Goal: Information Seeking & Learning: Learn about a topic

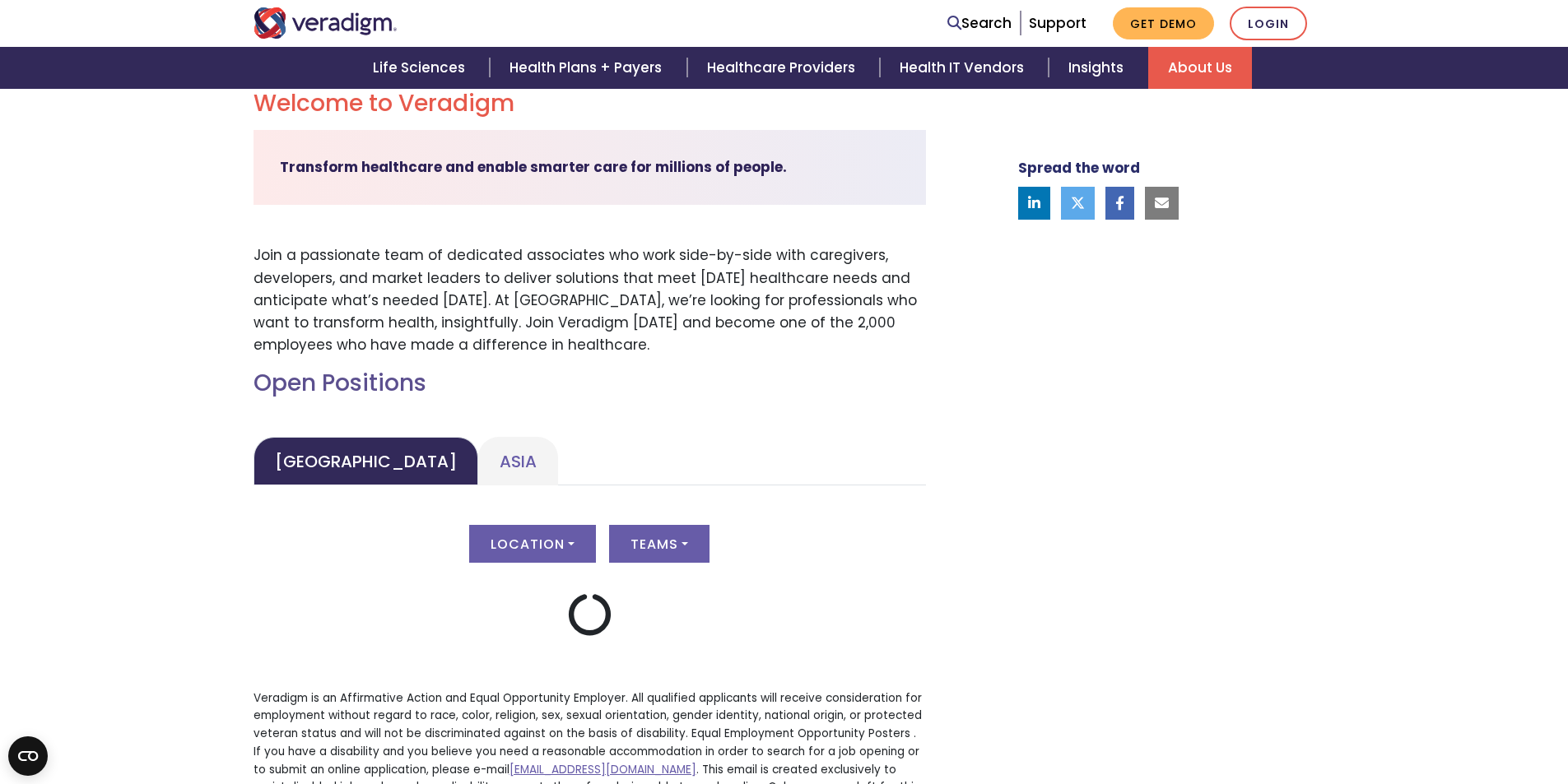
scroll to position [575, 0]
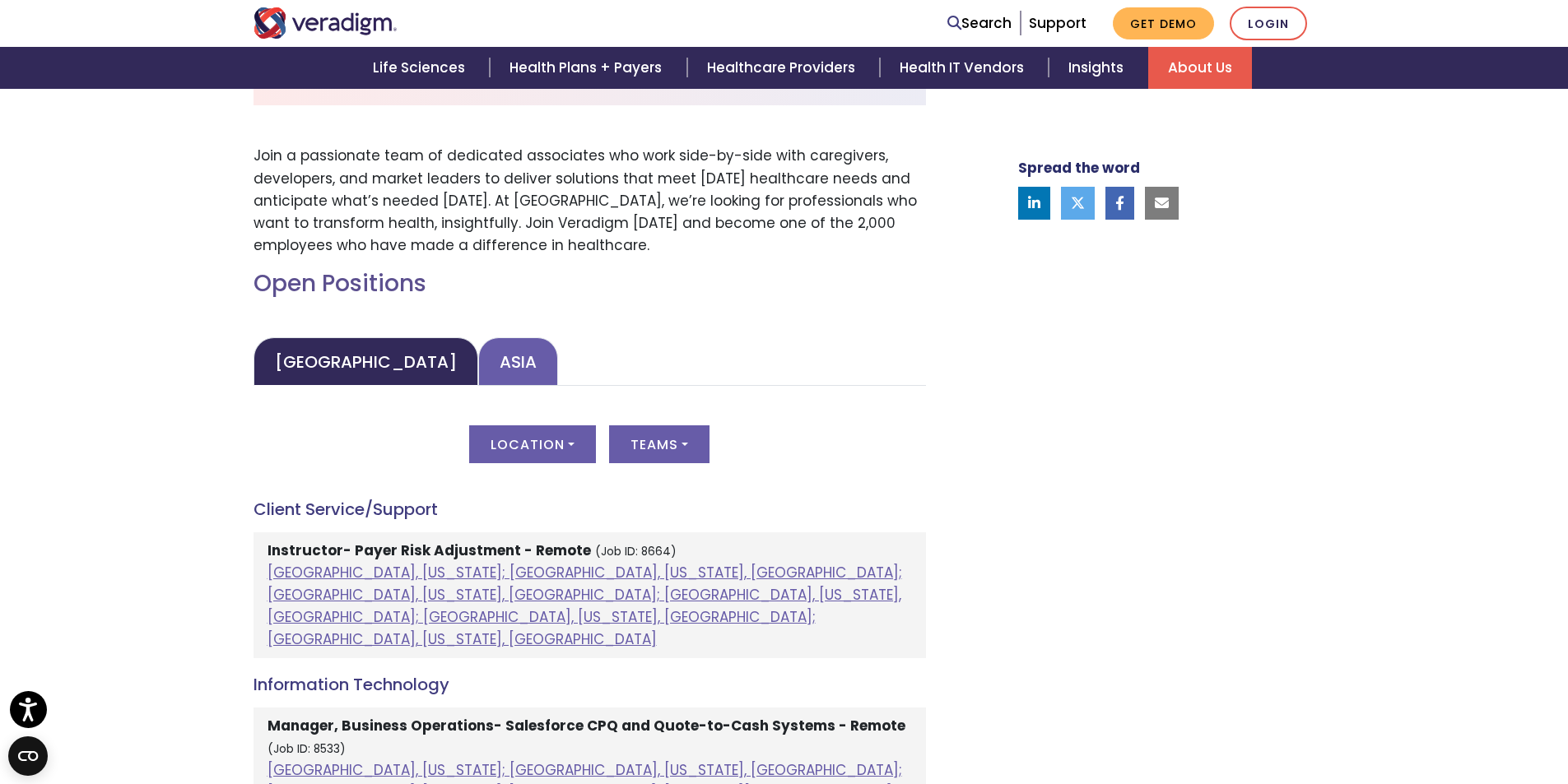
click at [478, 363] on link "Asia" at bounding box center [518, 361] width 80 height 48
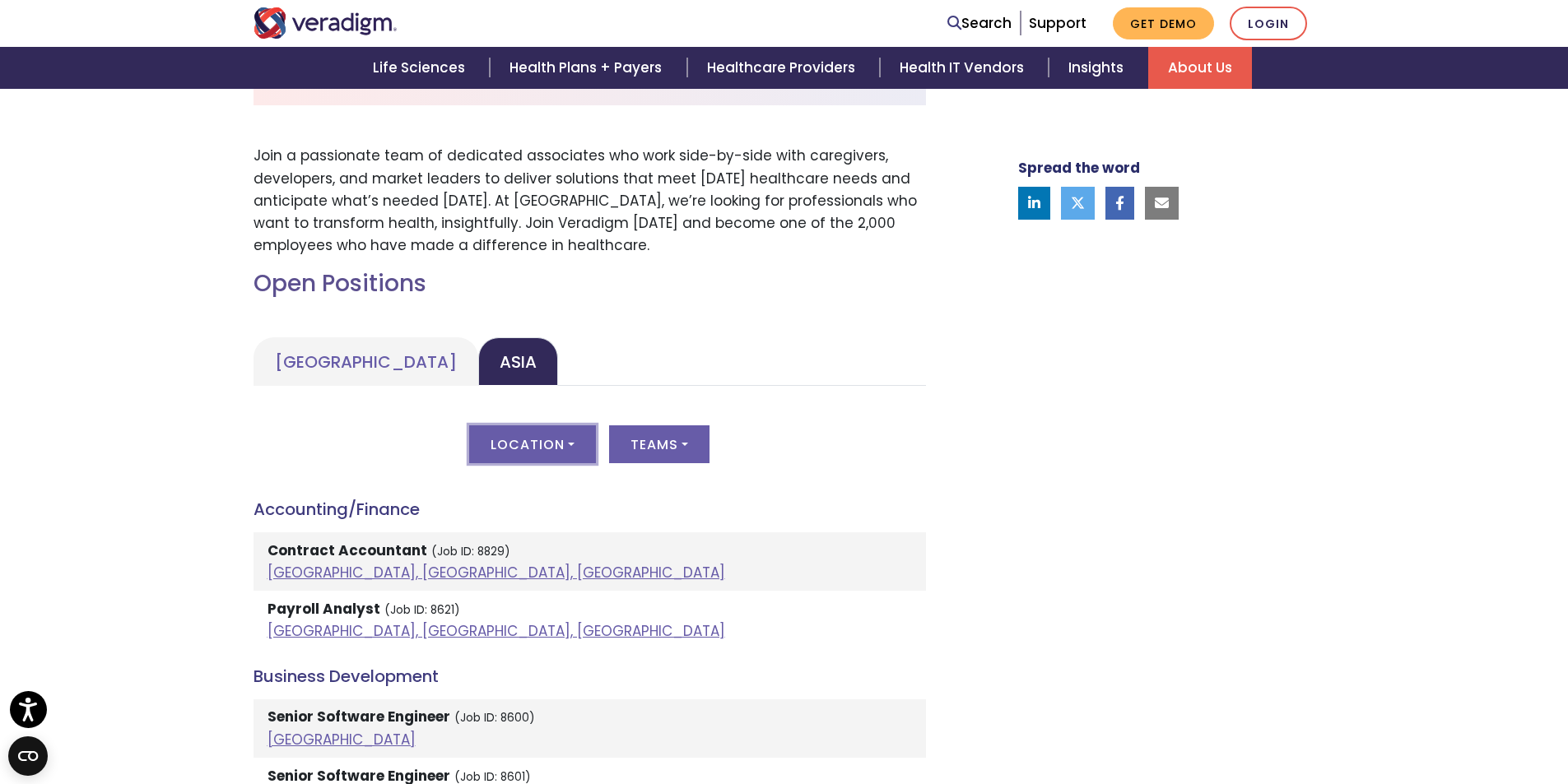
click at [561, 441] on button "Location" at bounding box center [533, 444] width 127 height 37
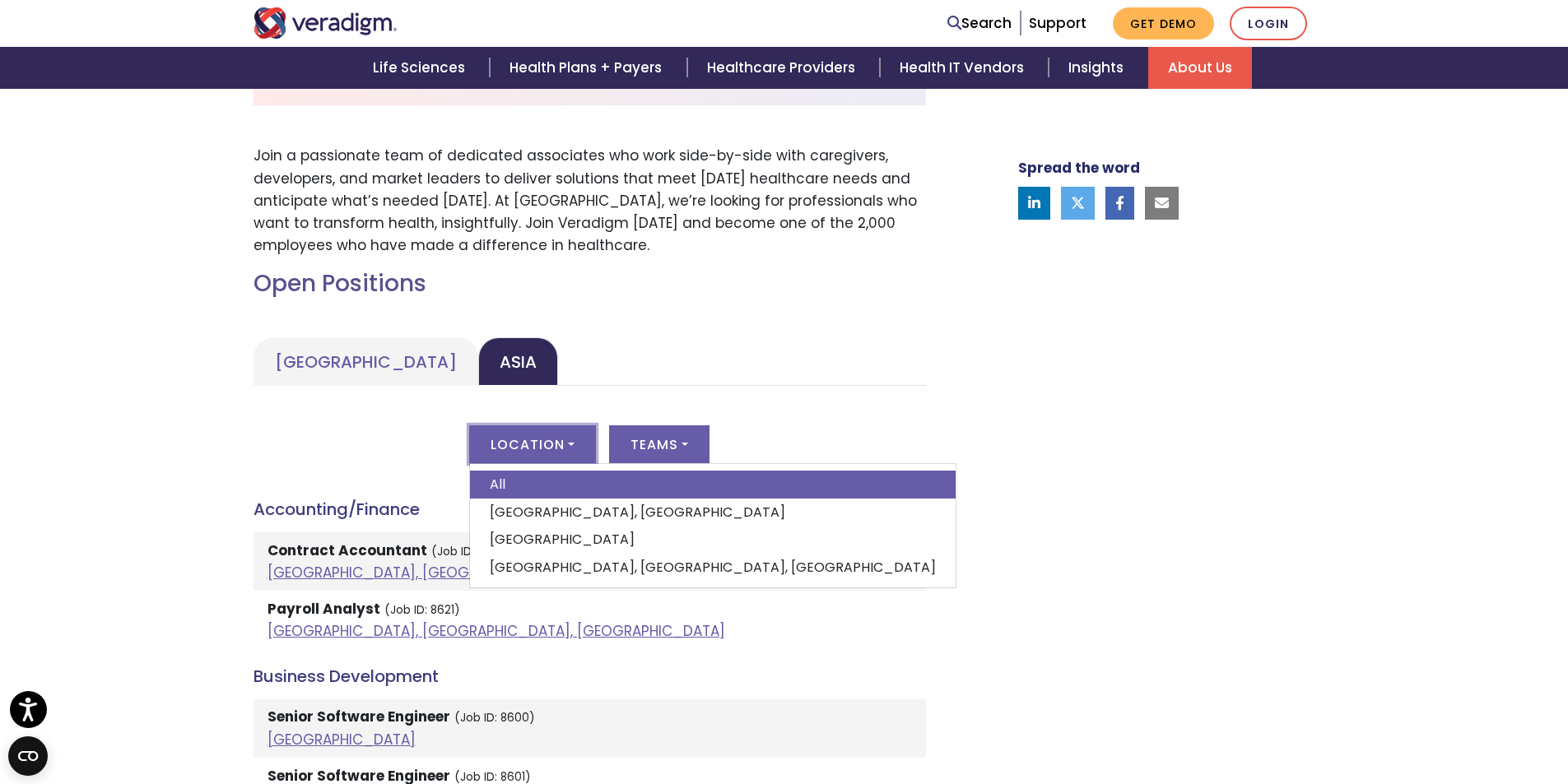
click at [561, 441] on button "Location" at bounding box center [533, 444] width 127 height 37
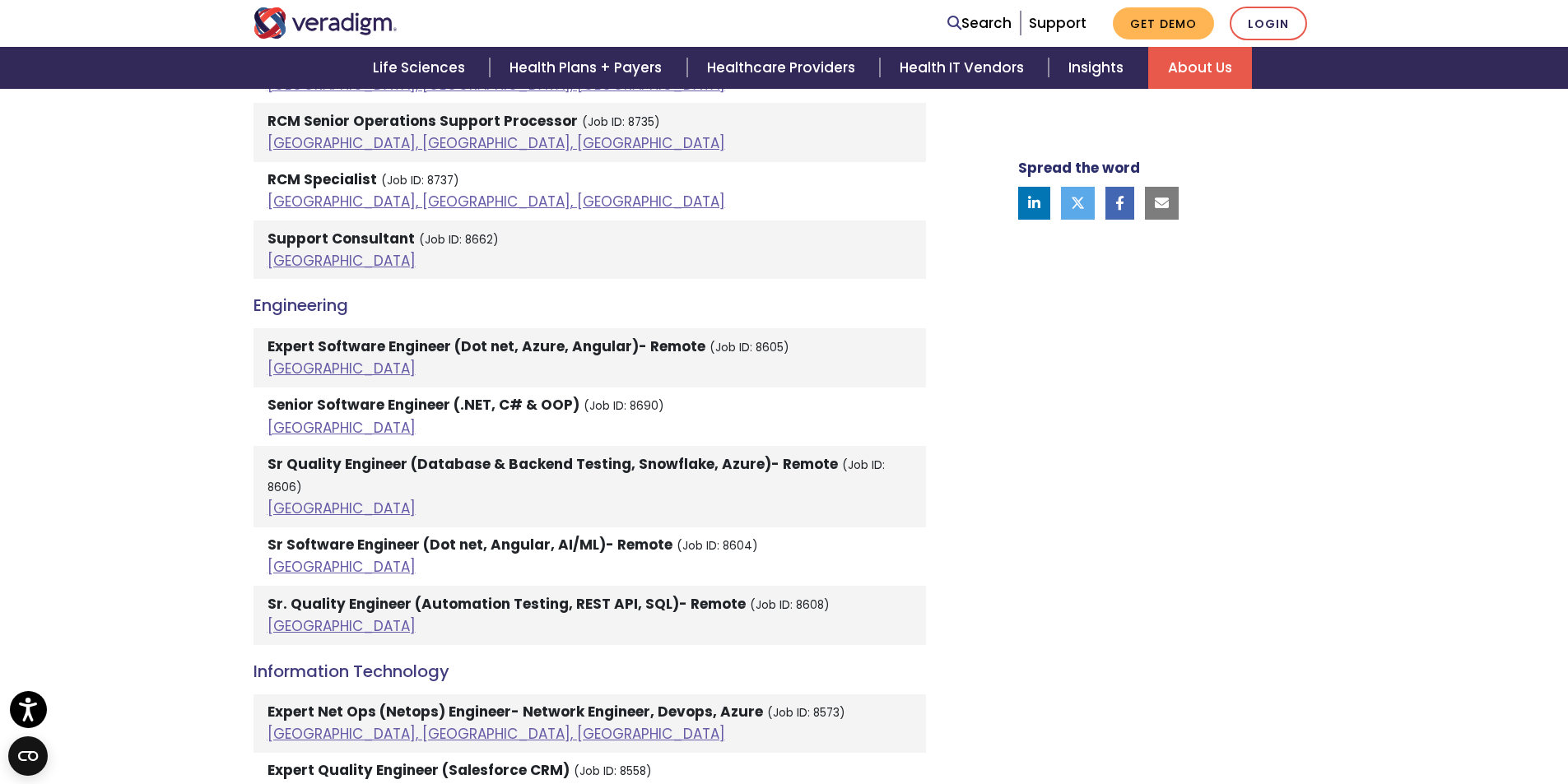
scroll to position [1974, 0]
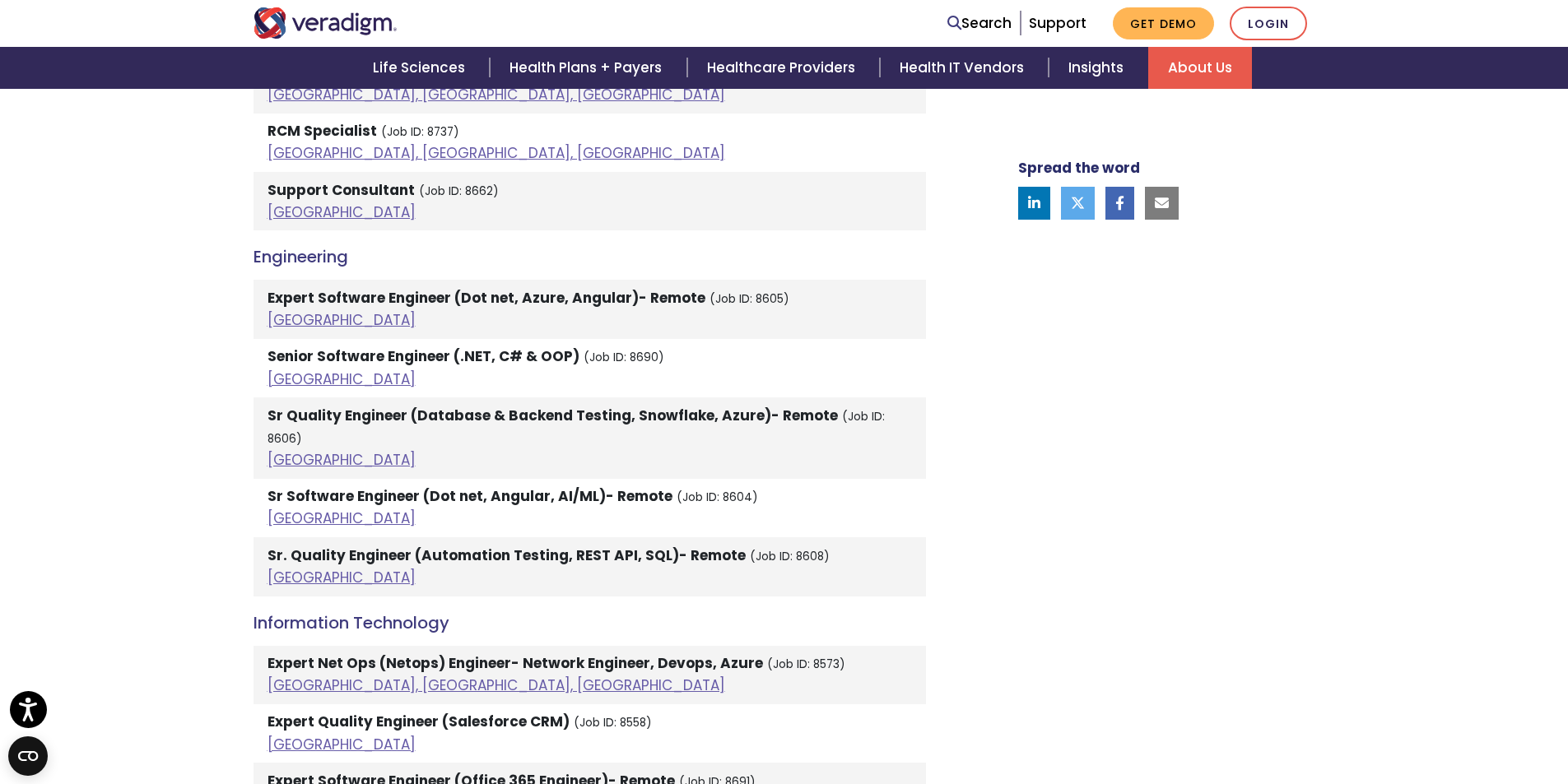
click at [129, 415] on div "Welcome to Veradigm Transform healthcare and enable smarter care for millions o…" at bounding box center [784, 499] width 1568 height 3893
click at [643, 359] on small "(Job ID: 8690)" at bounding box center [624, 357] width 81 height 16
click at [621, 354] on small "(Job ID: 8690)" at bounding box center [624, 357] width 81 height 16
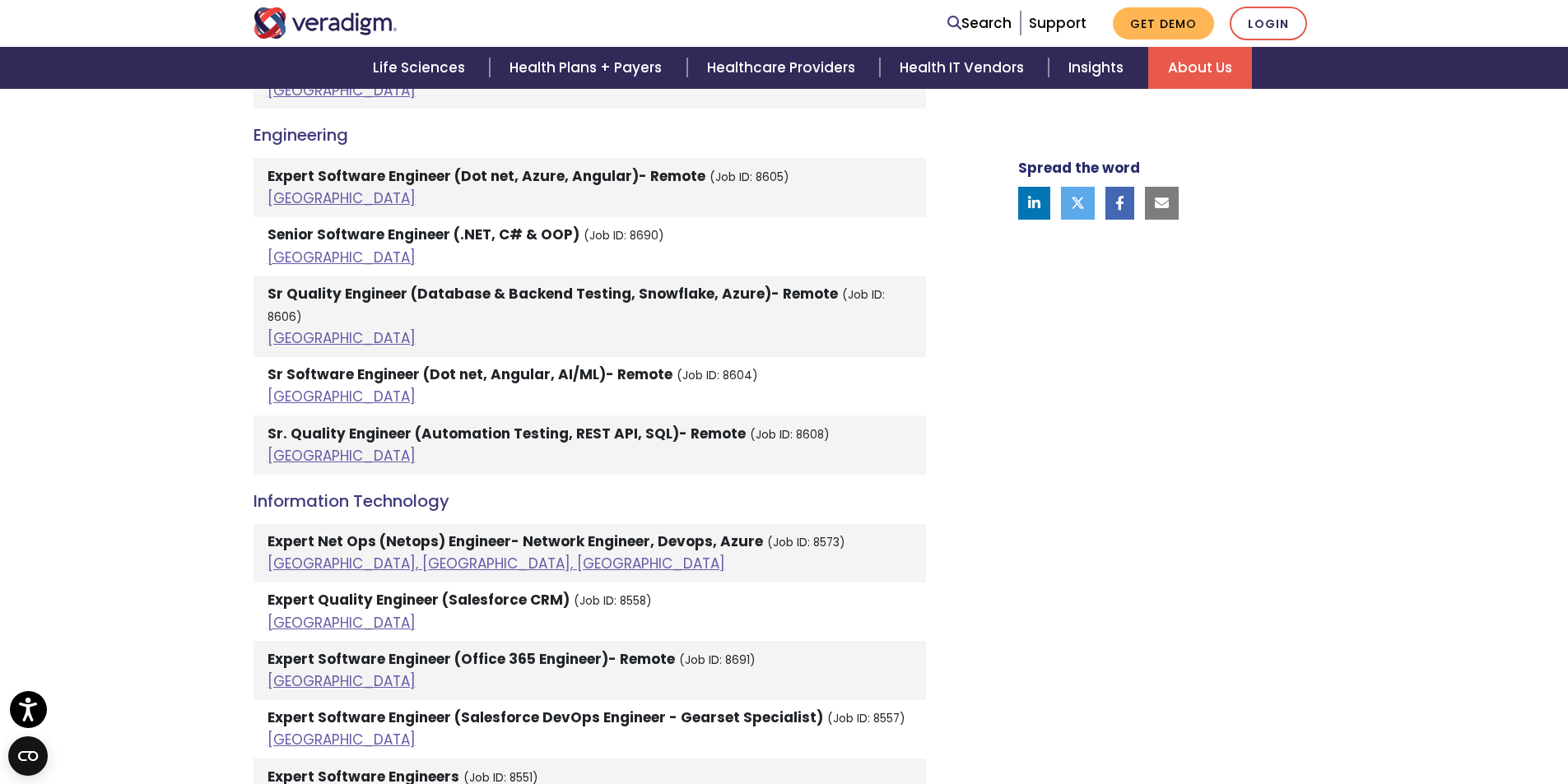
scroll to position [2057, 0]
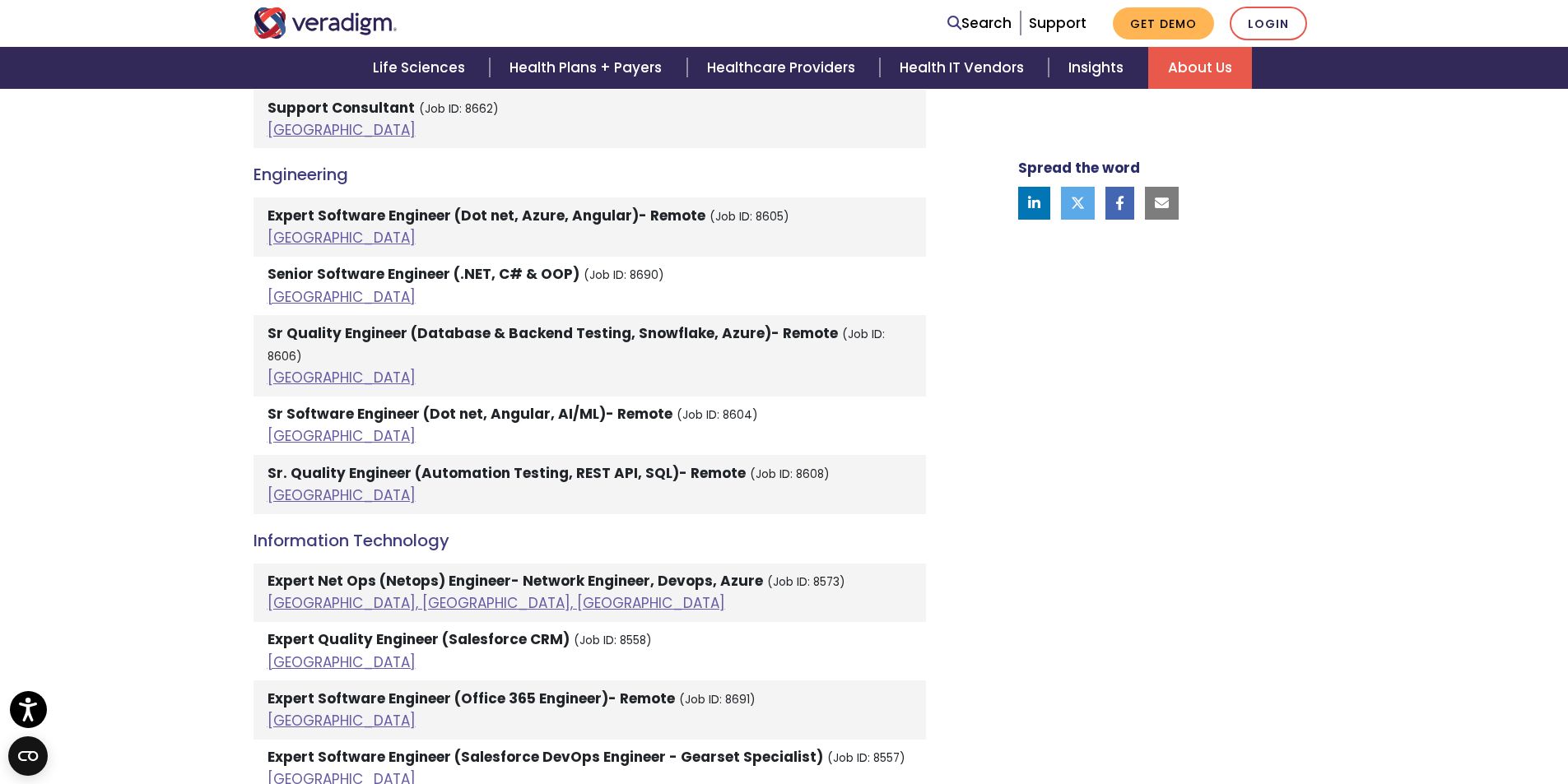
click at [488, 362] on li "Sr Quality Engineer (Database & Backend Testing, Snowflake, Azure)- Remote (Job…" at bounding box center [590, 355] width 672 height 82
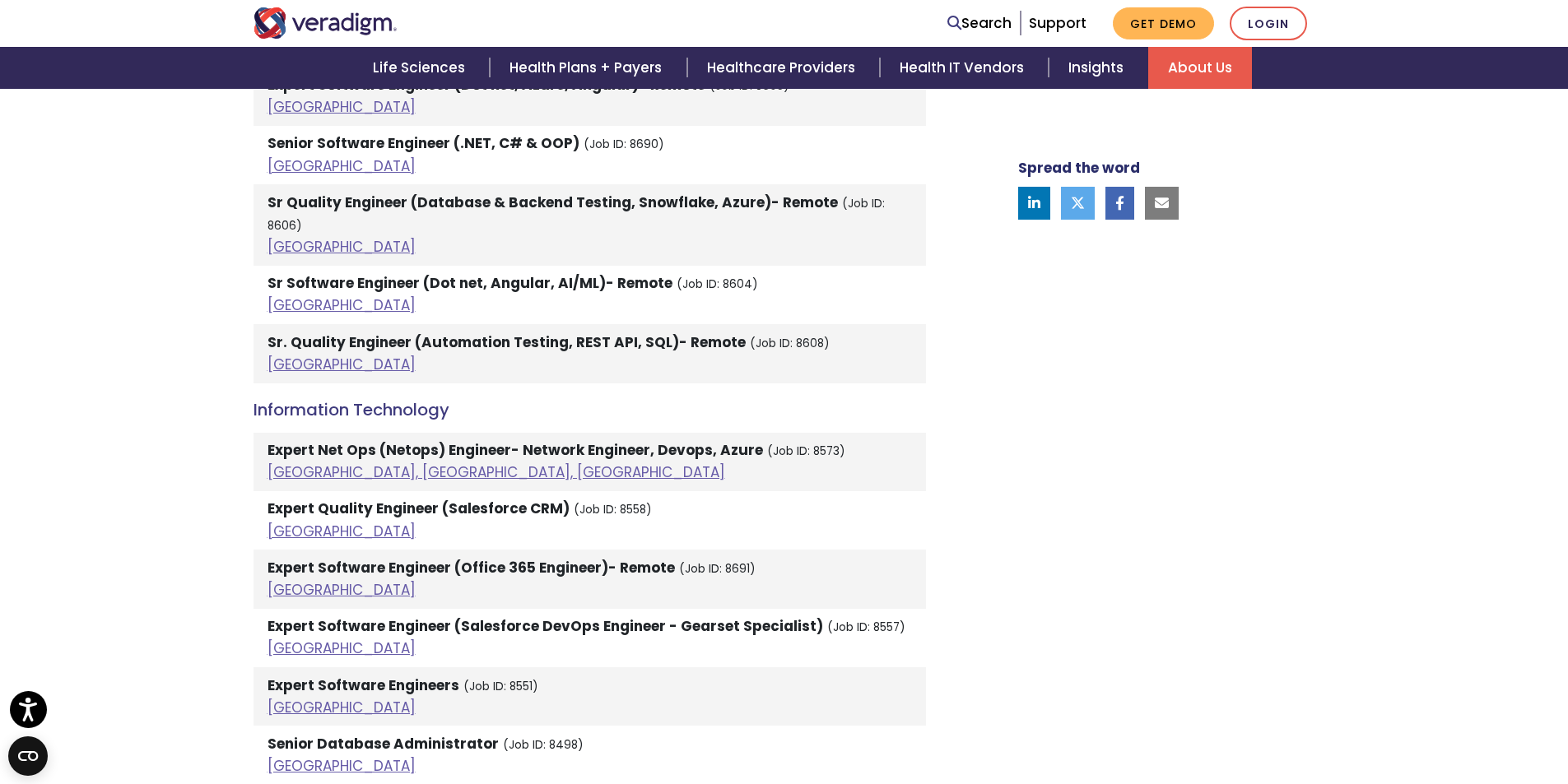
scroll to position [1992, 0]
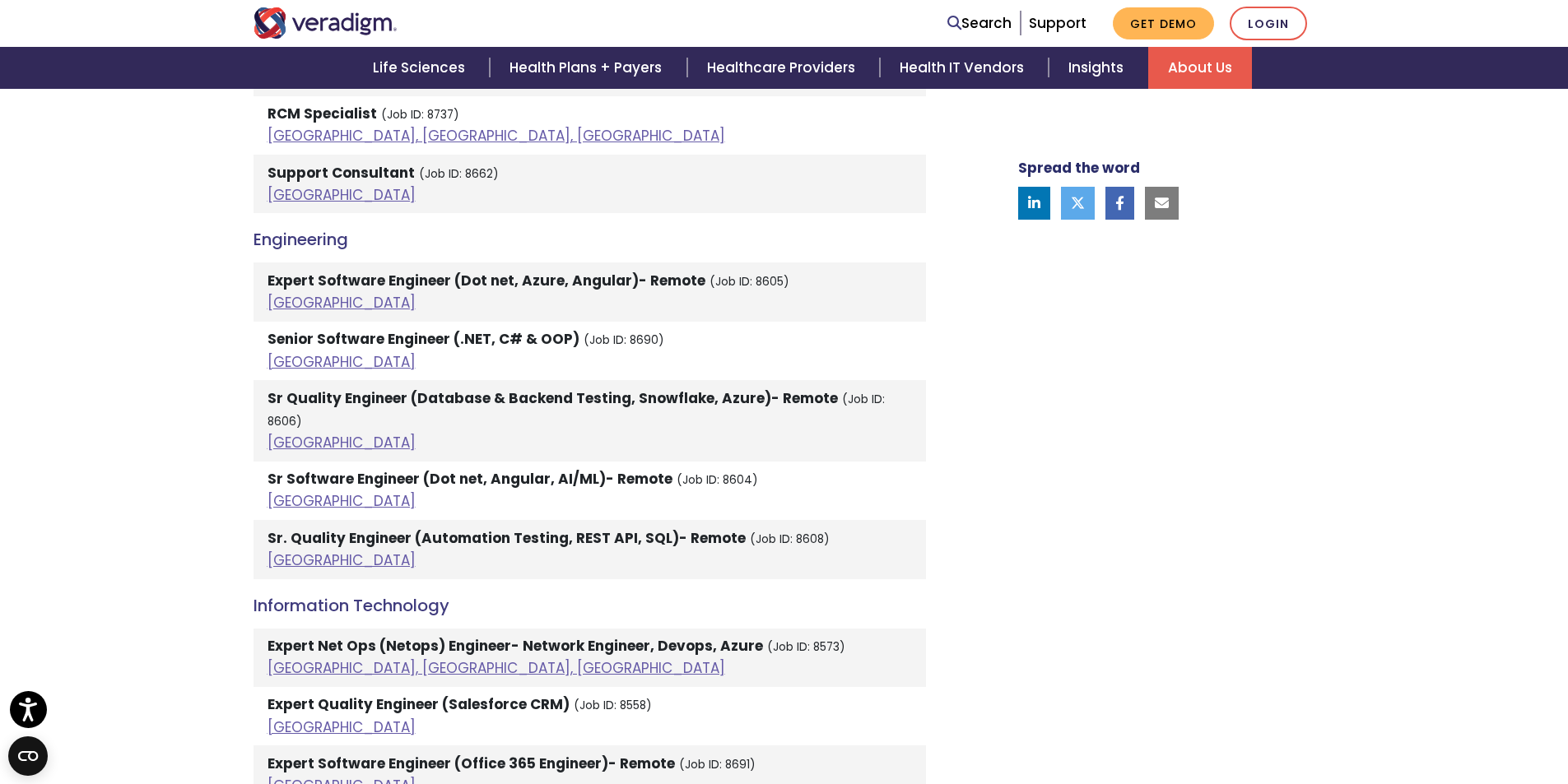
click at [553, 406] on strong "Sr Quality Engineer (Database & Backend Testing, Snowflake, Azure)- Remote" at bounding box center [553, 398] width 571 height 20
click at [597, 399] on strong "Sr Quality Engineer (Database & Backend Testing, Snowflake, Azure)- Remote" at bounding box center [553, 398] width 571 height 20
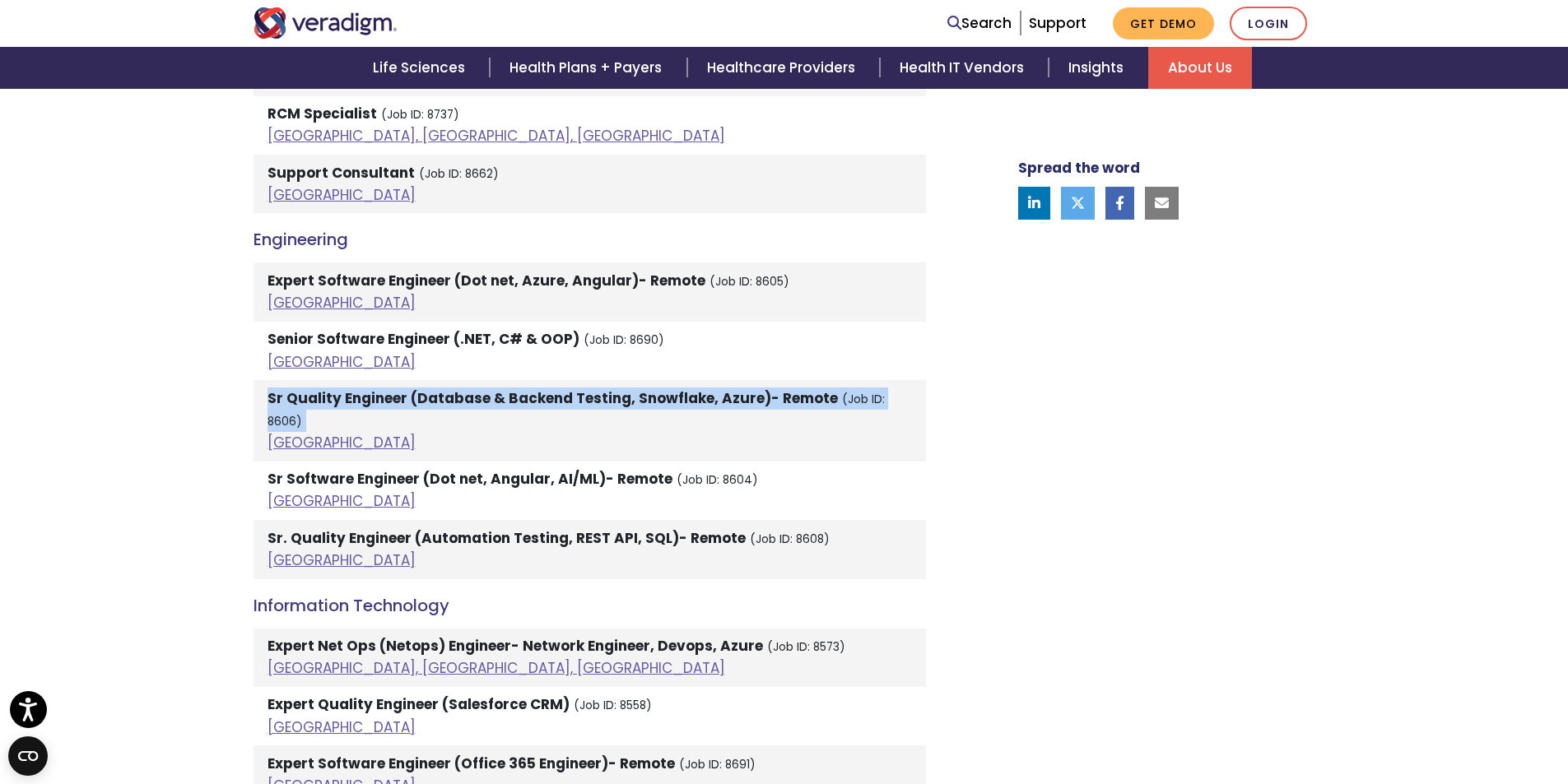
click at [597, 399] on strong "Sr Quality Engineer (Database & Backend Testing, Snowflake, Azure)- Remote" at bounding box center [553, 398] width 571 height 20
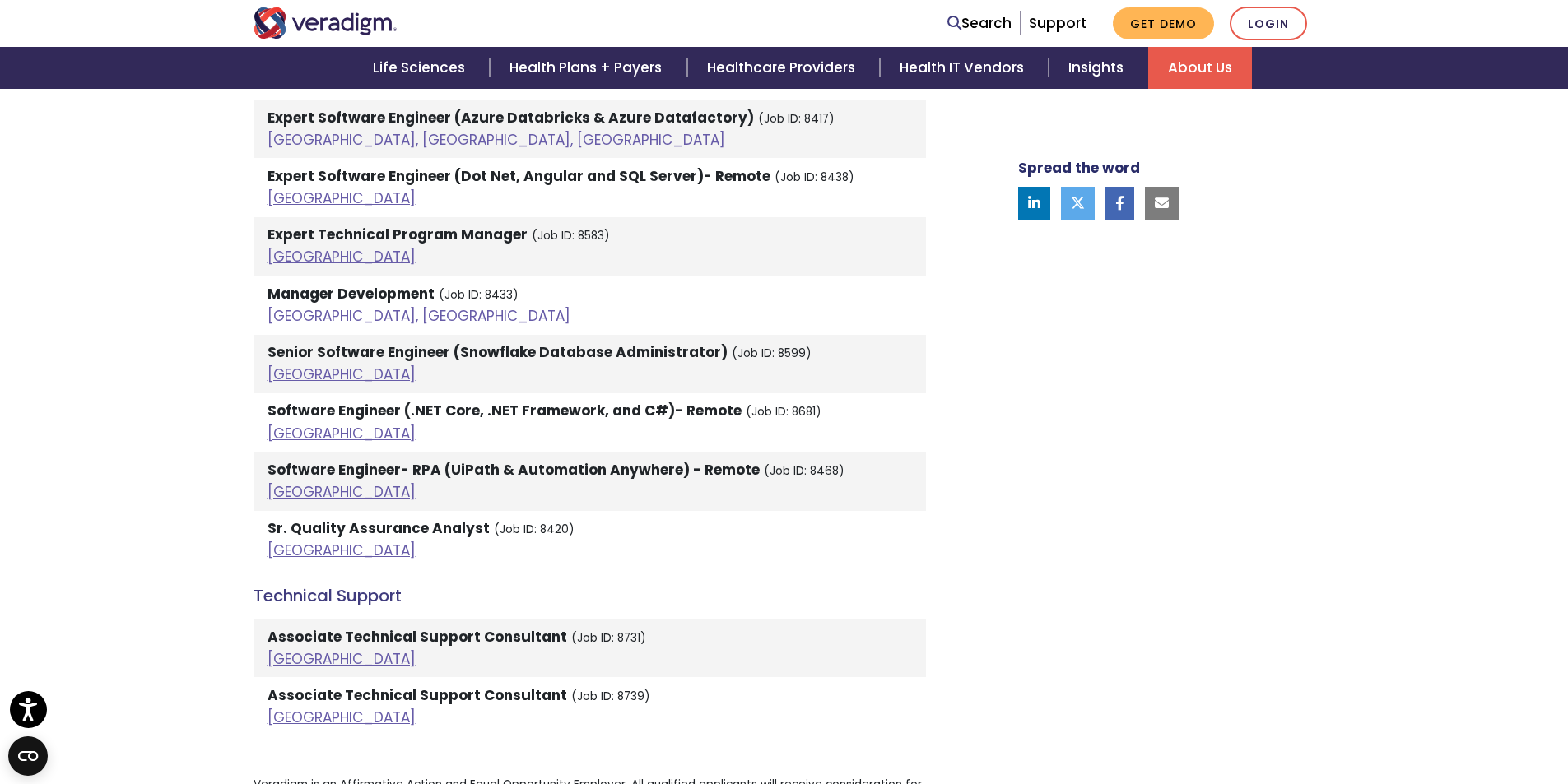
scroll to position [3391, 0]
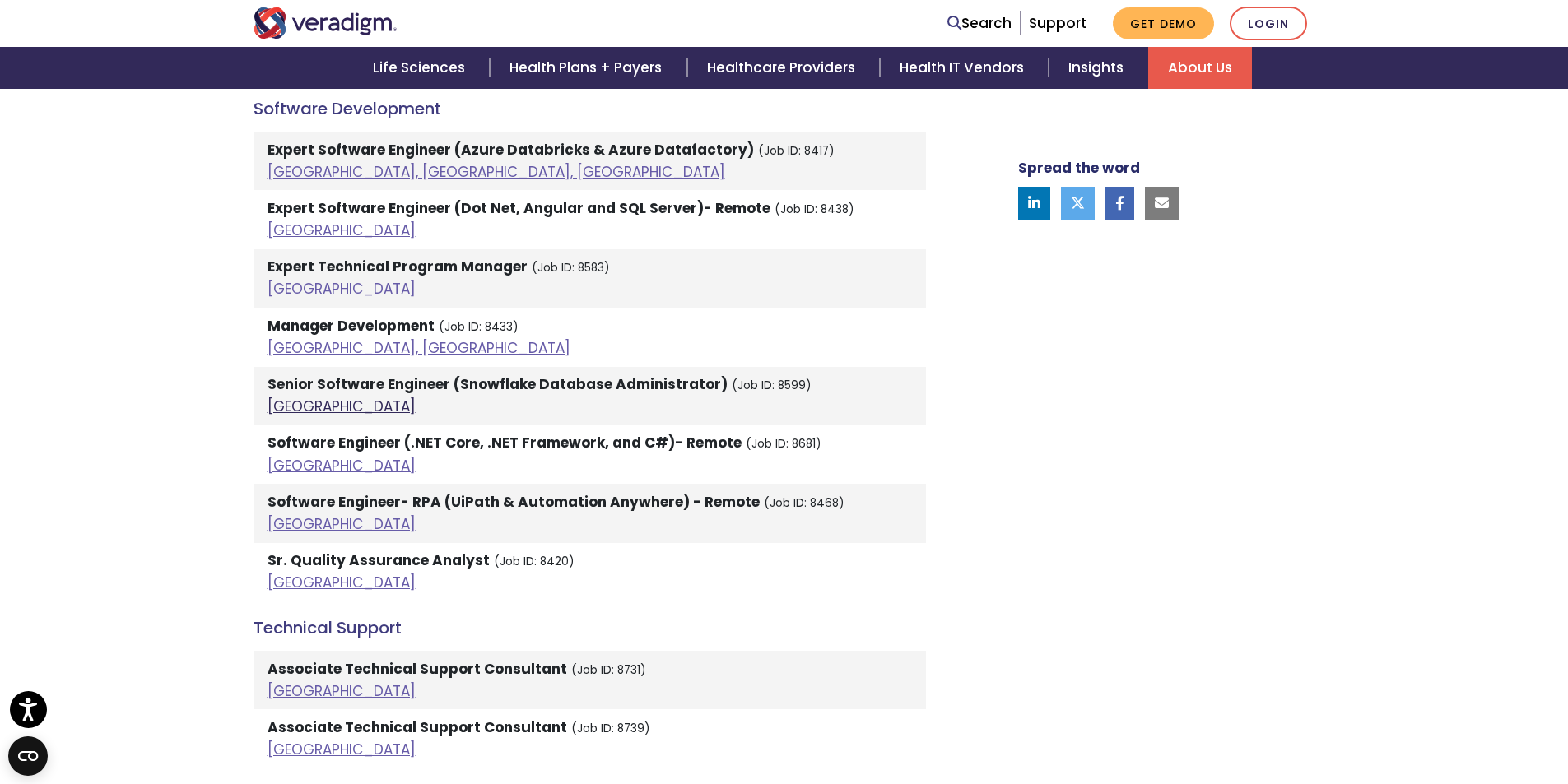
click at [291, 396] on link "[GEOGRAPHIC_DATA]" at bounding box center [342, 406] width 149 height 20
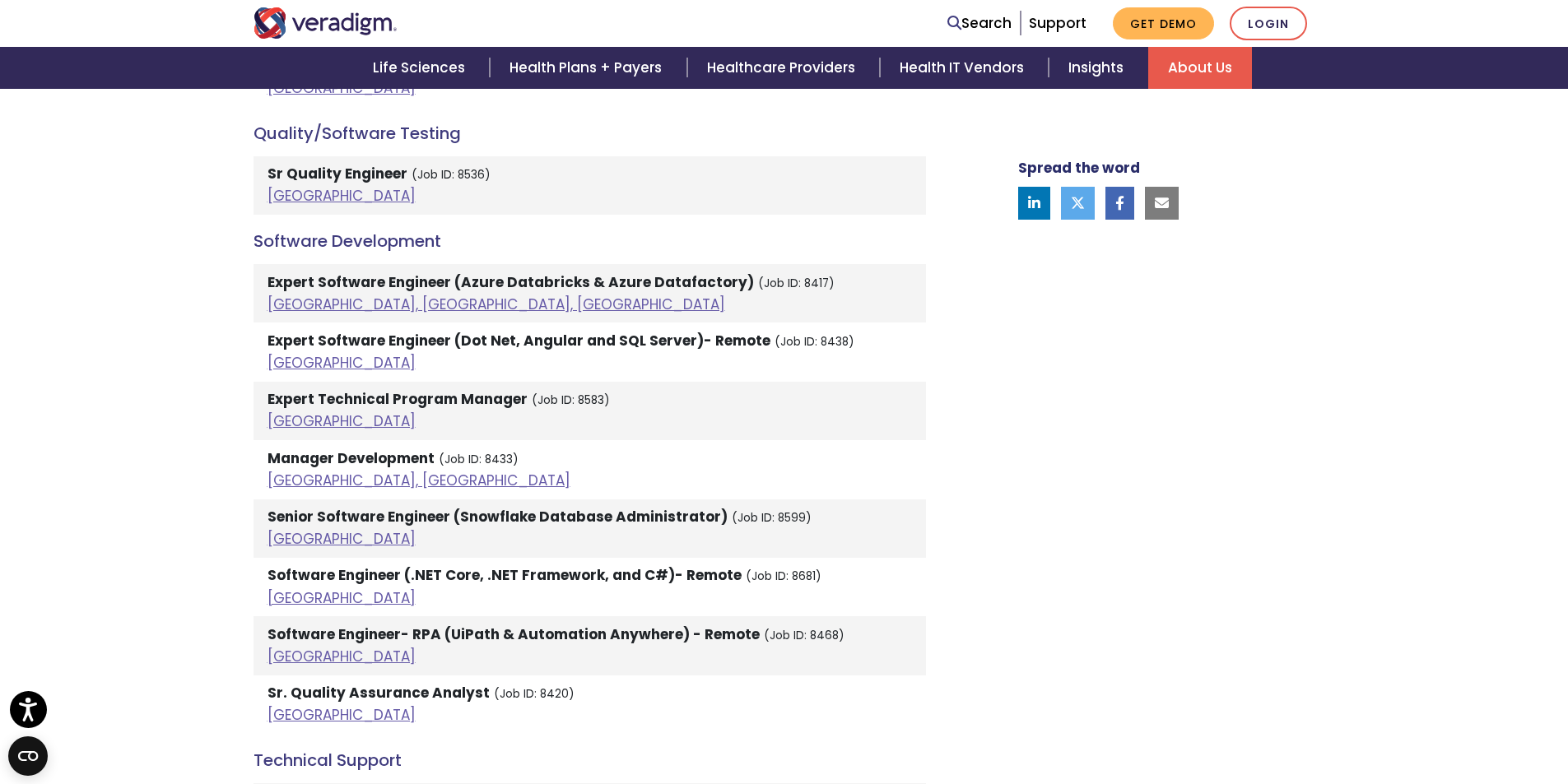
scroll to position [3226, 0]
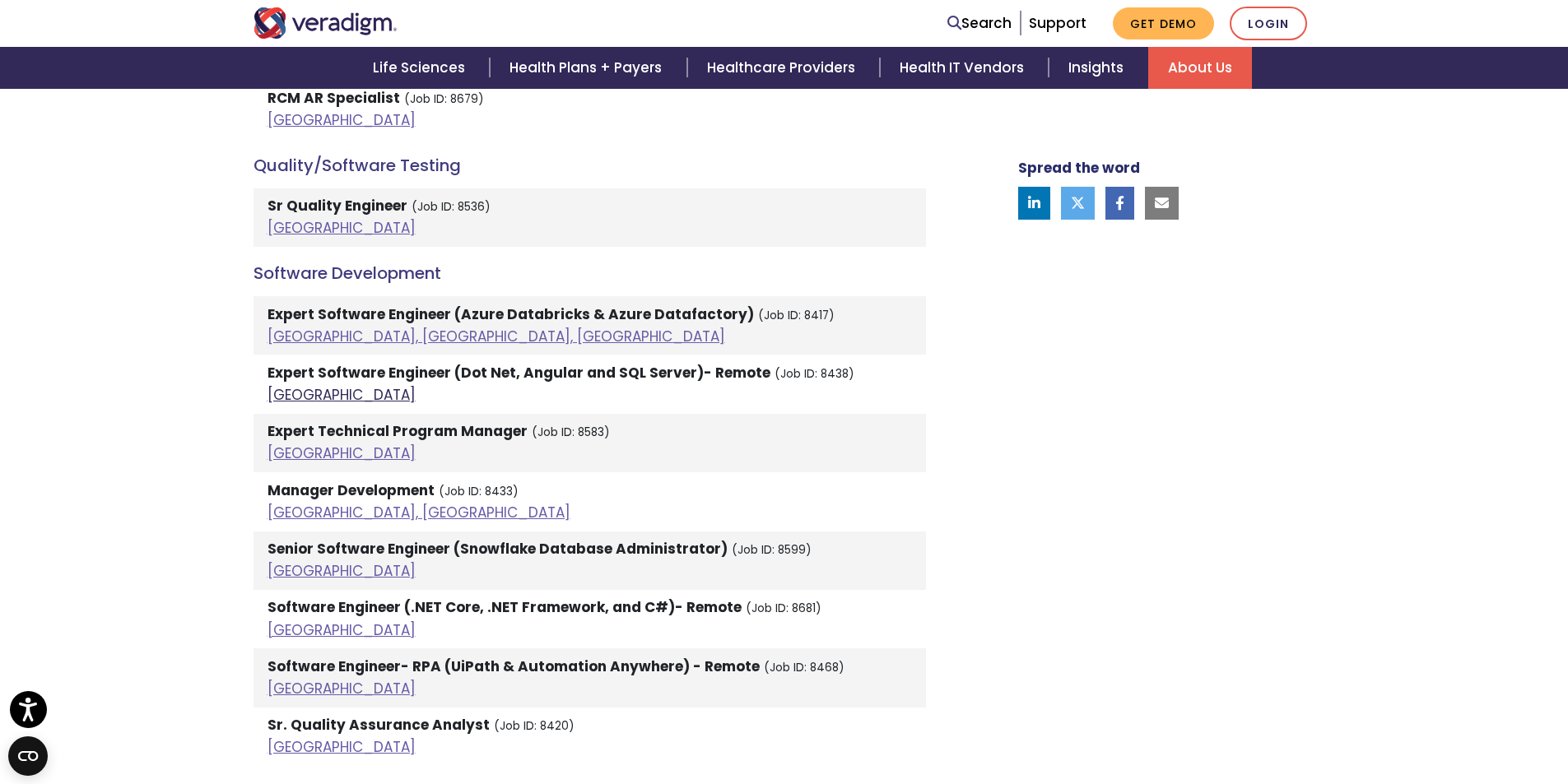
click at [286, 385] on link "[GEOGRAPHIC_DATA]" at bounding box center [342, 394] width 149 height 20
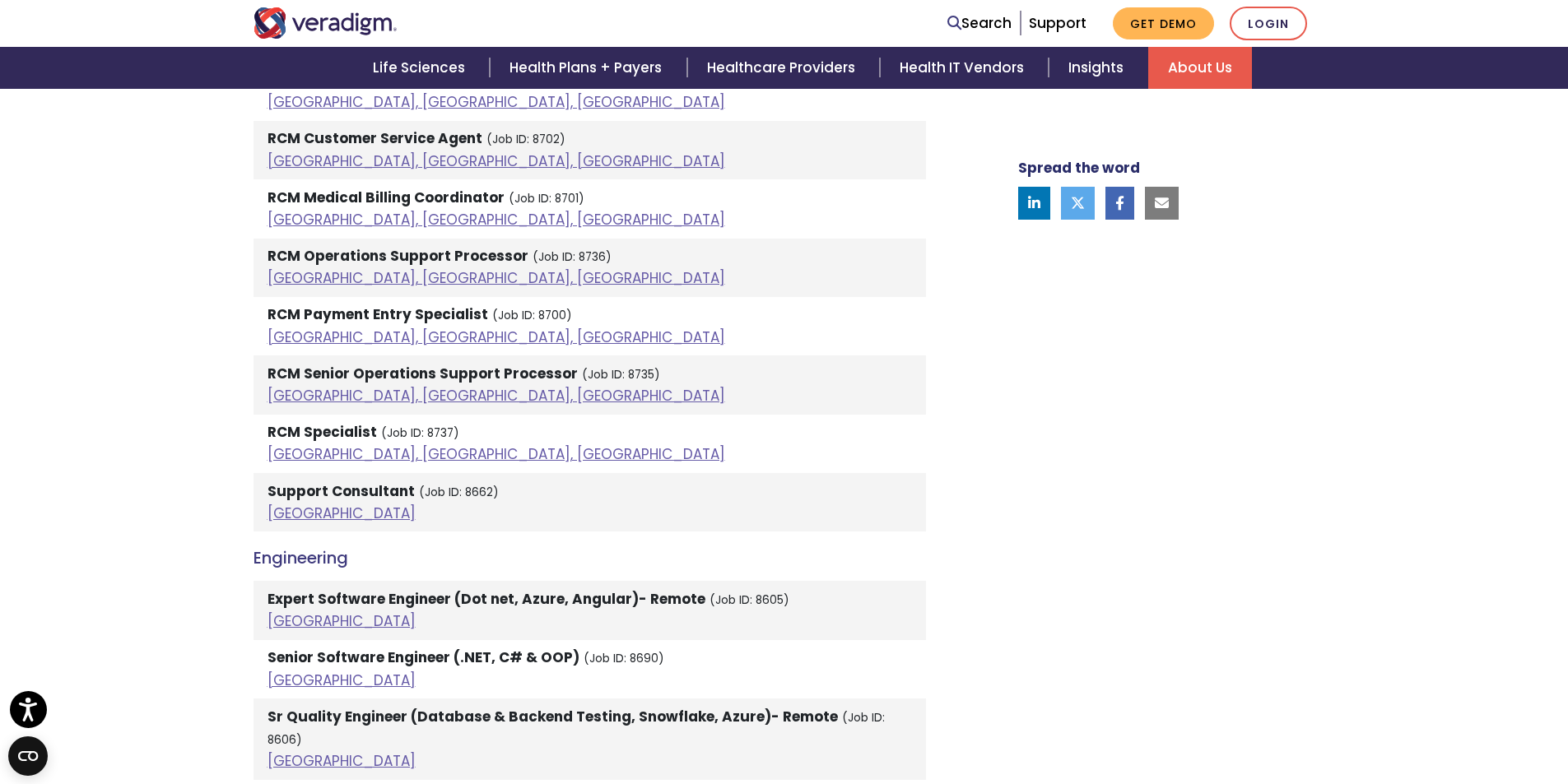
scroll to position [1662, 0]
